Goal: Navigation & Orientation: Find specific page/section

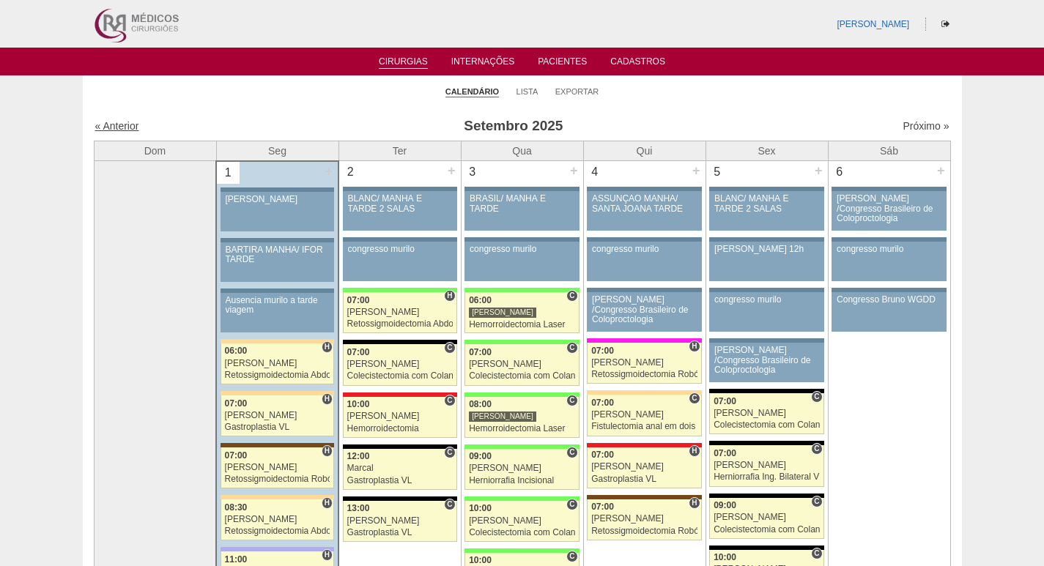
click at [122, 127] on link "« Anterior" at bounding box center [117, 126] width 44 height 12
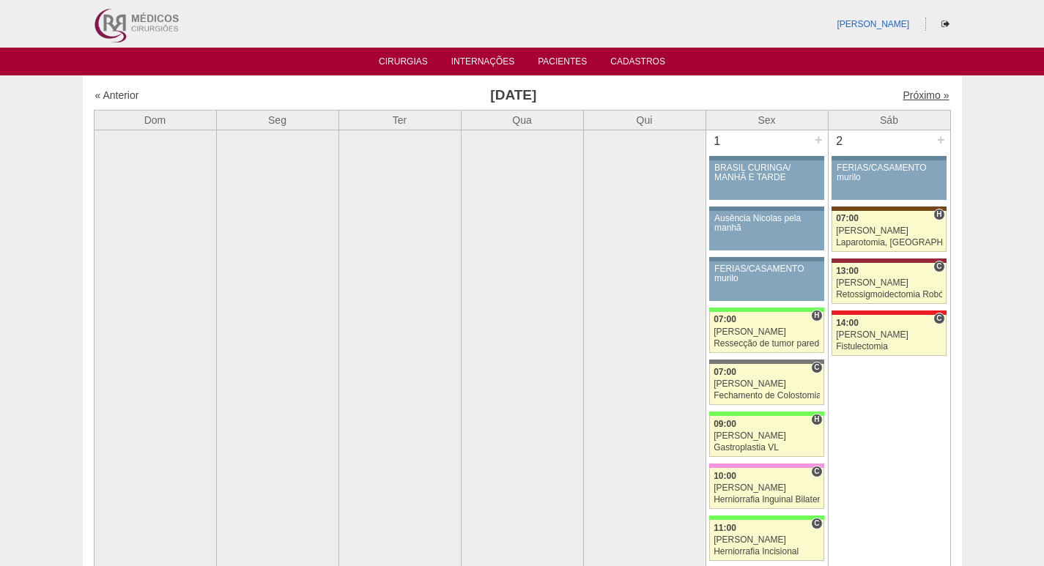
click at [907, 94] on link "Próximo »" at bounding box center [926, 95] width 46 height 12
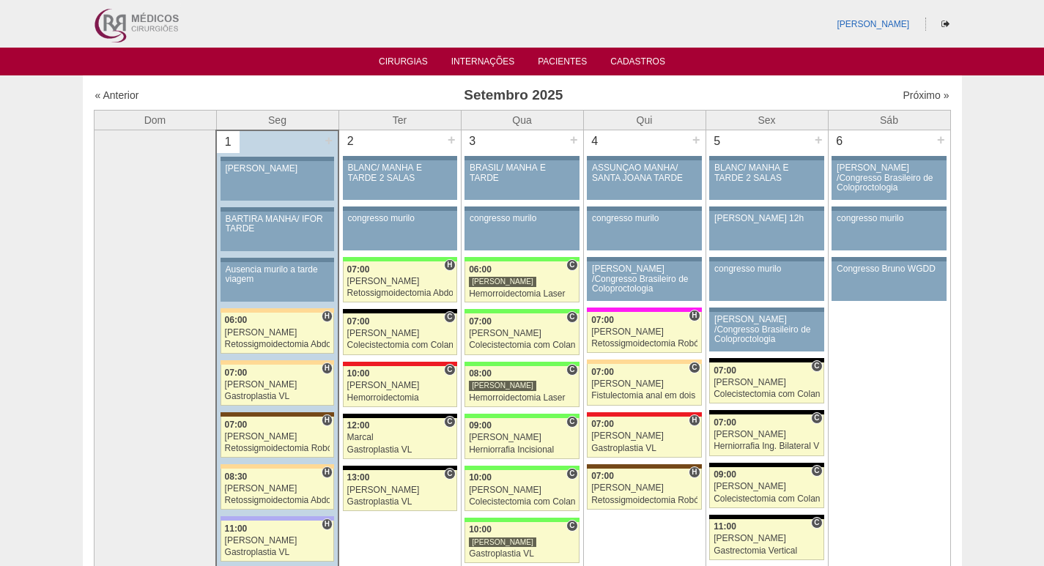
click at [948, 23] on icon at bounding box center [945, 24] width 8 height 9
